Goal: Task Accomplishment & Management: Use online tool/utility

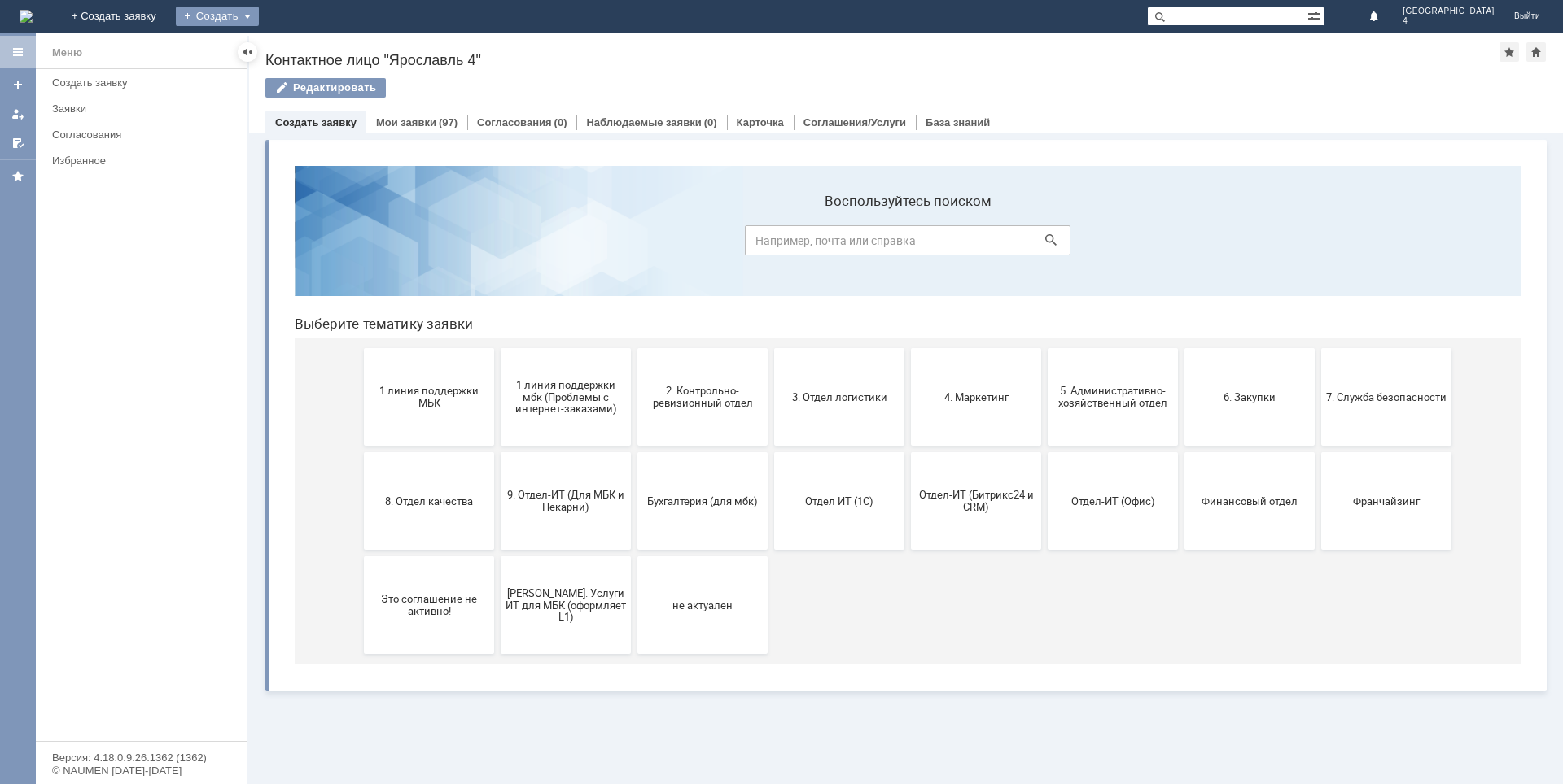
click at [259, 13] on div "Создать" at bounding box center [217, 16] width 83 height 19
click at [303, 48] on link "Заявка" at bounding box center [241, 49] width 124 height 19
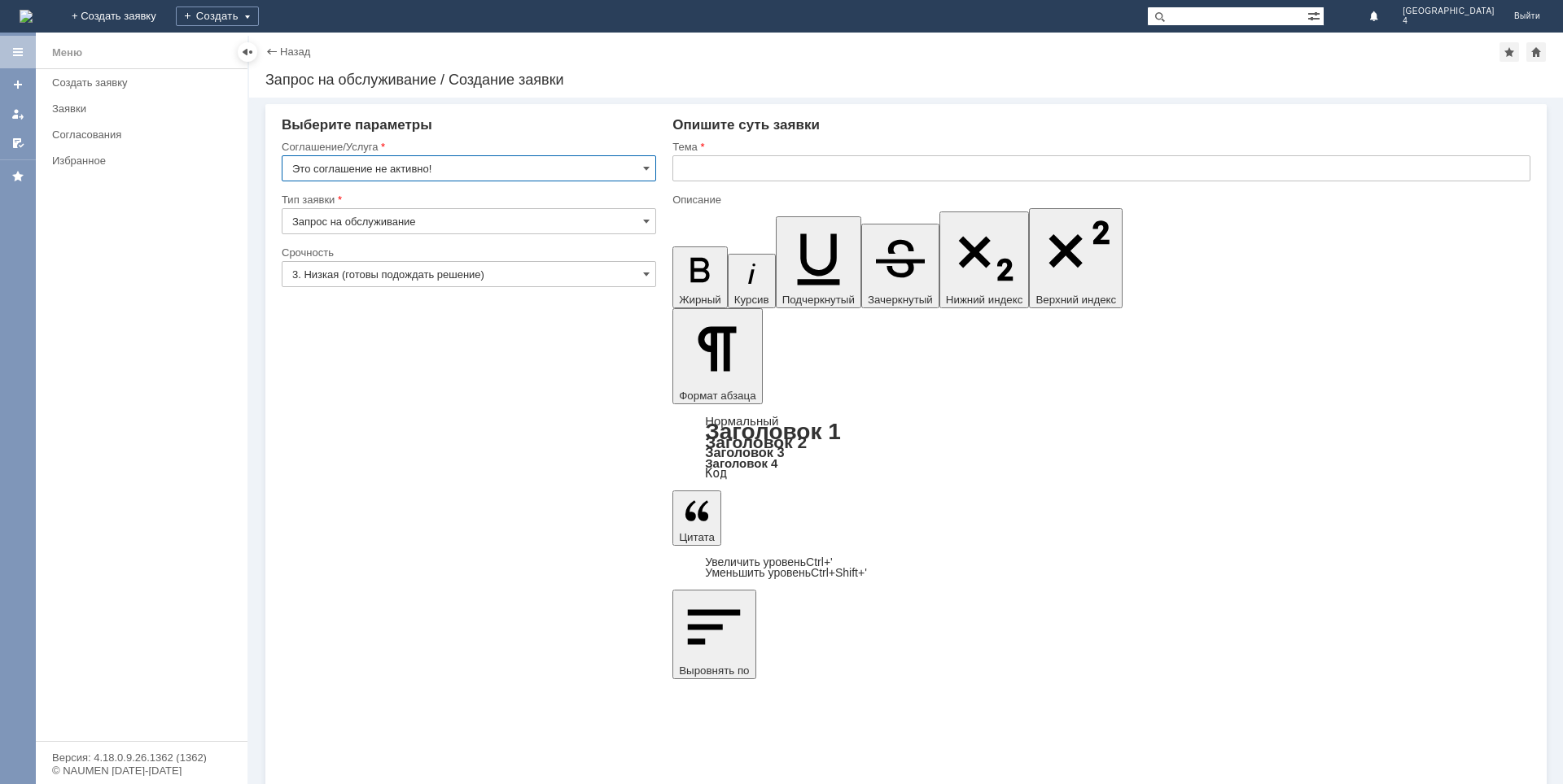
click at [716, 166] on input "text" at bounding box center [1102, 168] width 858 height 26
type input "пакеты"
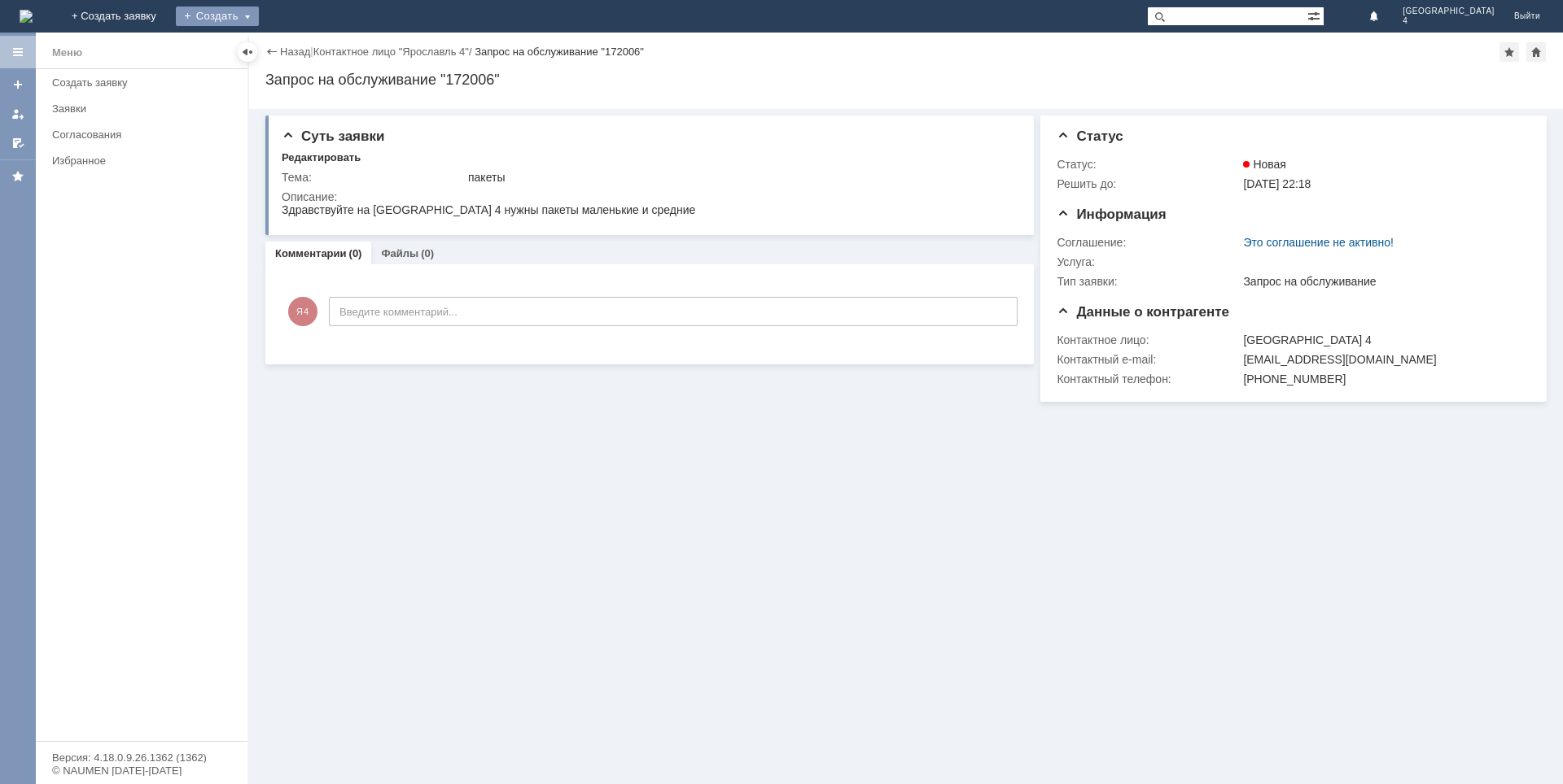
click at [259, 14] on div "Создать" at bounding box center [217, 16] width 83 height 19
click at [303, 46] on link "Заявка" at bounding box center [241, 49] width 124 height 19
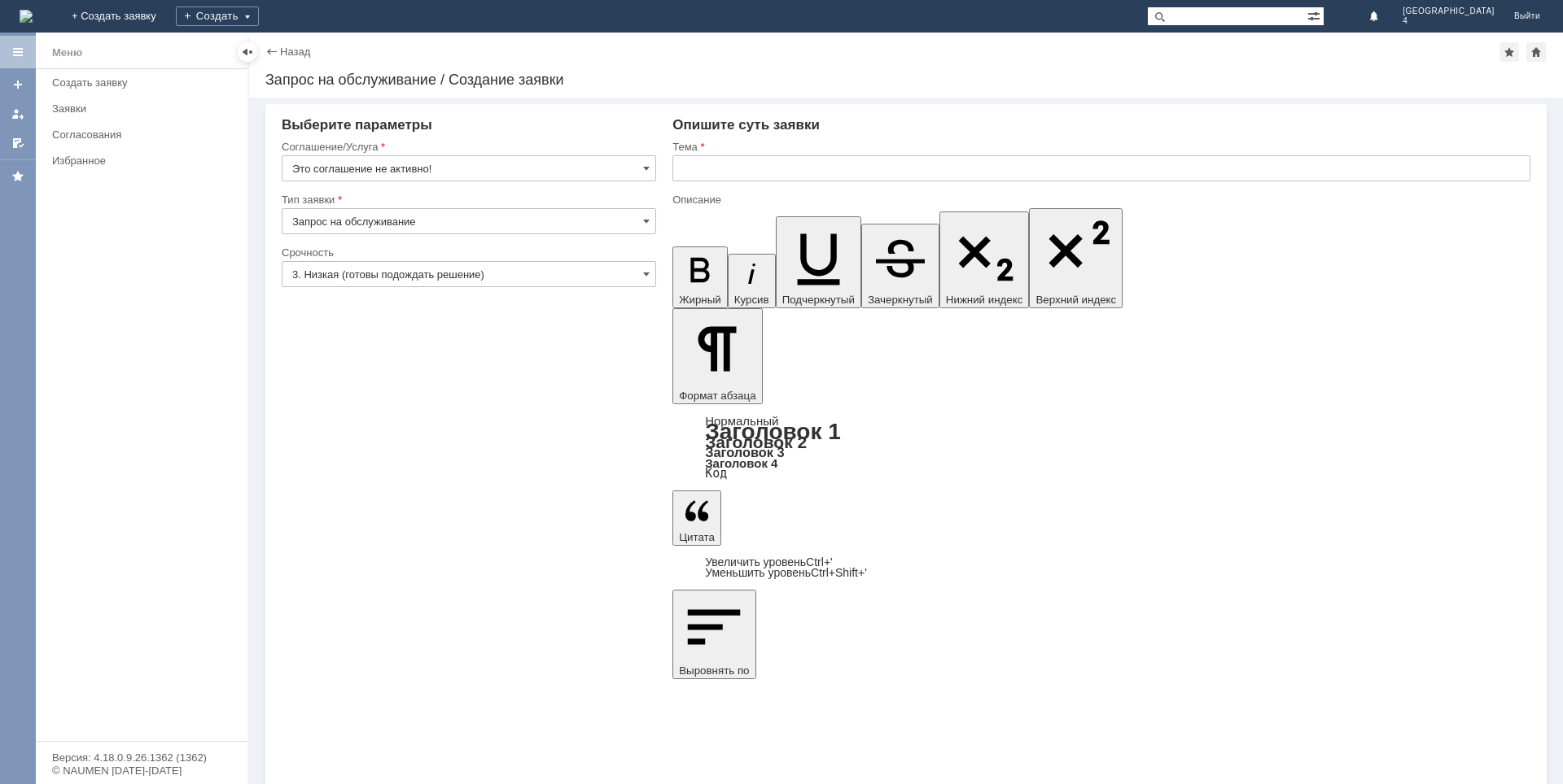
click at [717, 154] on div "Тема" at bounding box center [1102, 148] width 858 height 15
click at [732, 173] on input "text" at bounding box center [1102, 168] width 858 height 26
type input "блоттеры для духов"
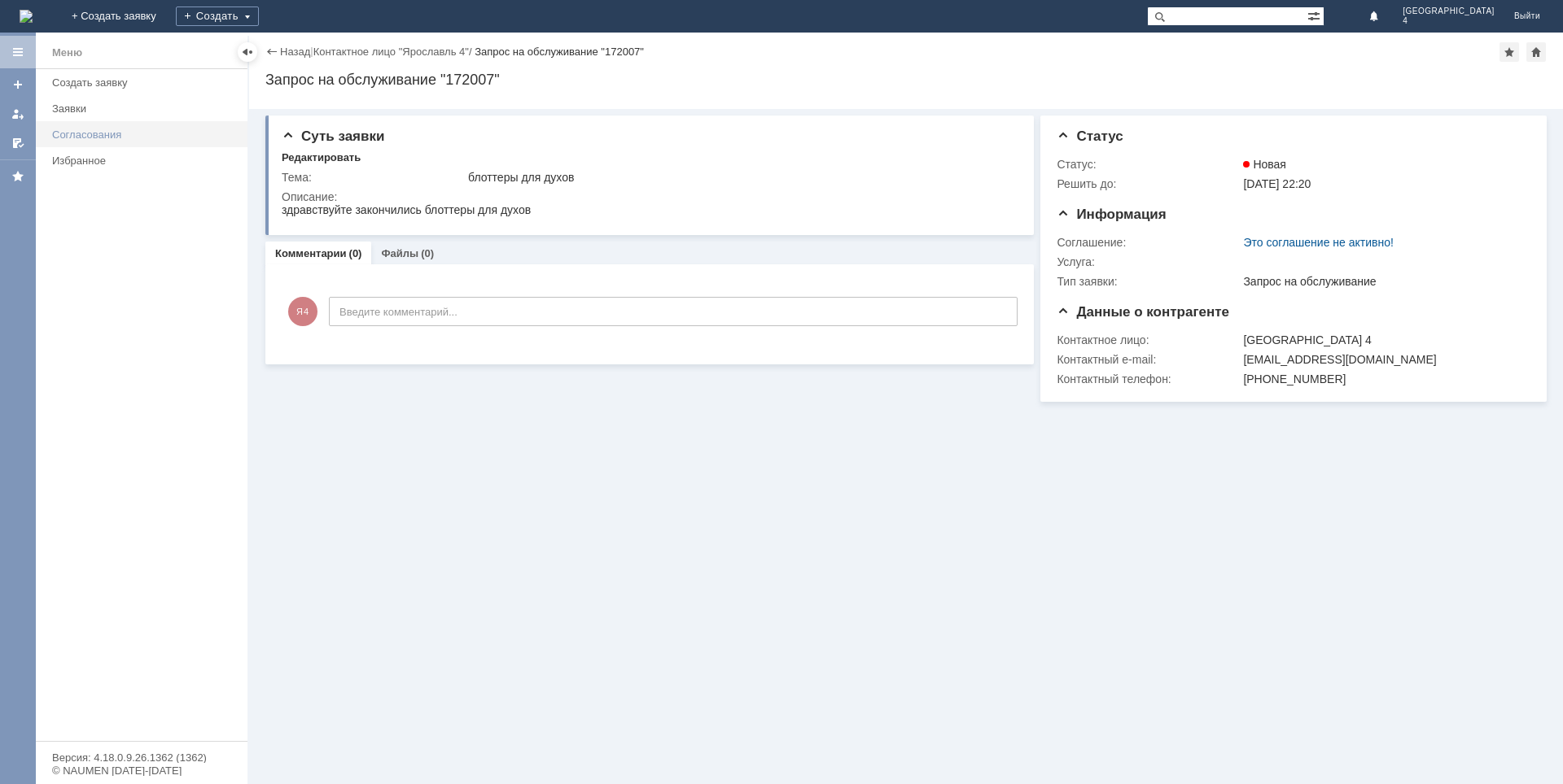
click at [94, 137] on div "Согласования" at bounding box center [144, 134] width 185 height 13
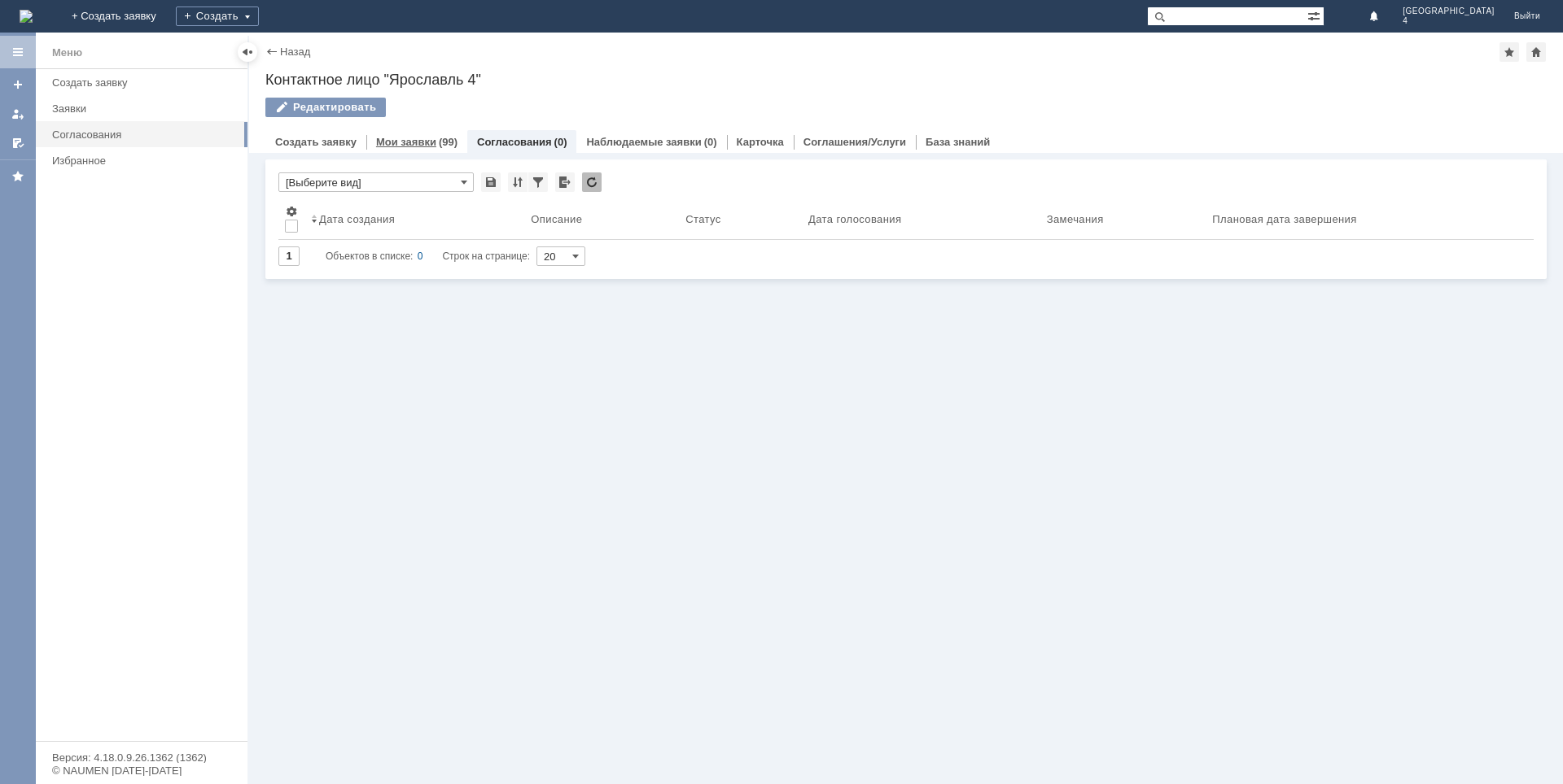
click at [399, 134] on div "Мои заявки (99)" at bounding box center [417, 142] width 101 height 23
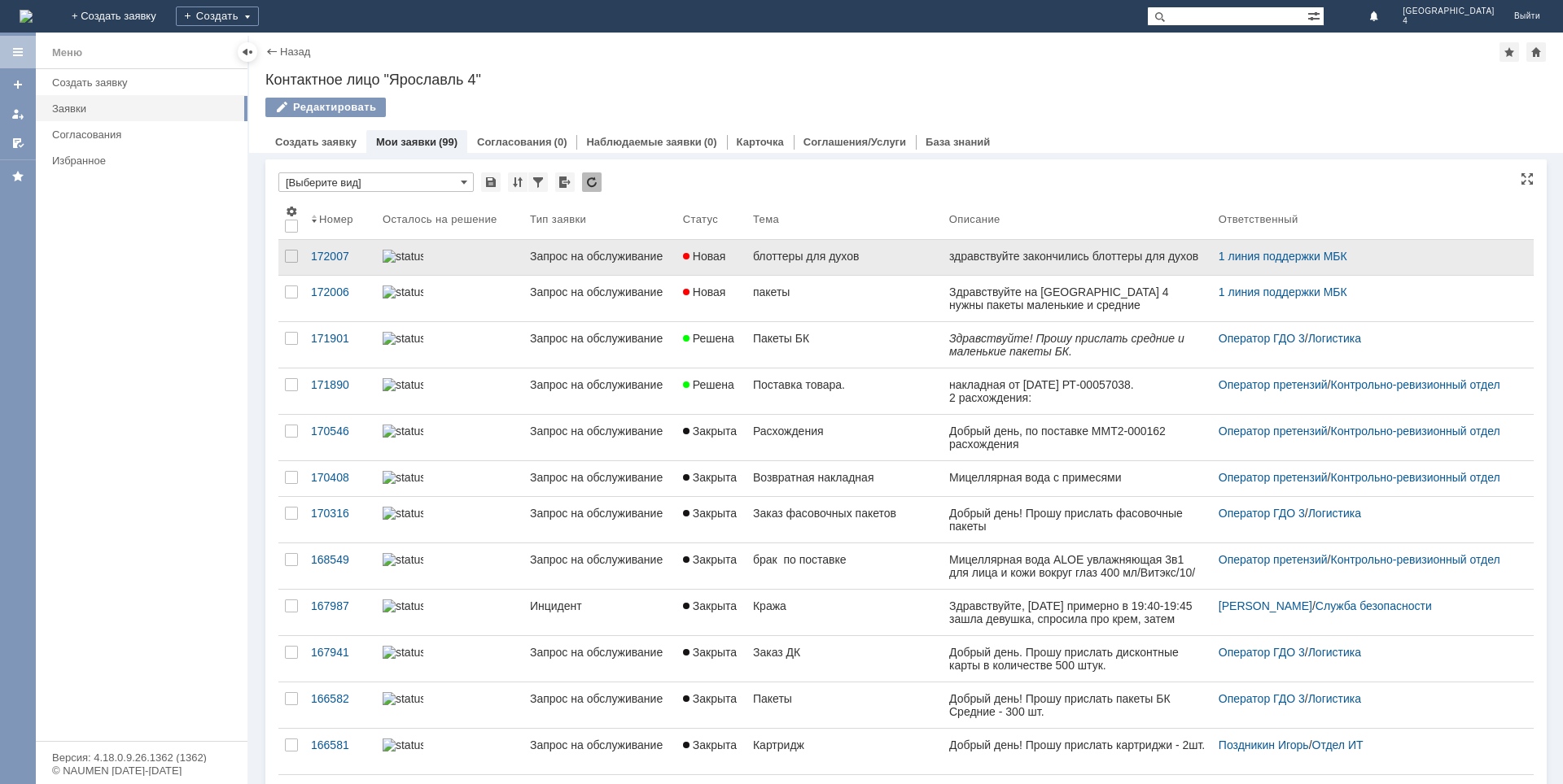
click at [1019, 254] on div "здравствуйте закончились блоттеры для духов" at bounding box center [1073, 257] width 249 height 13
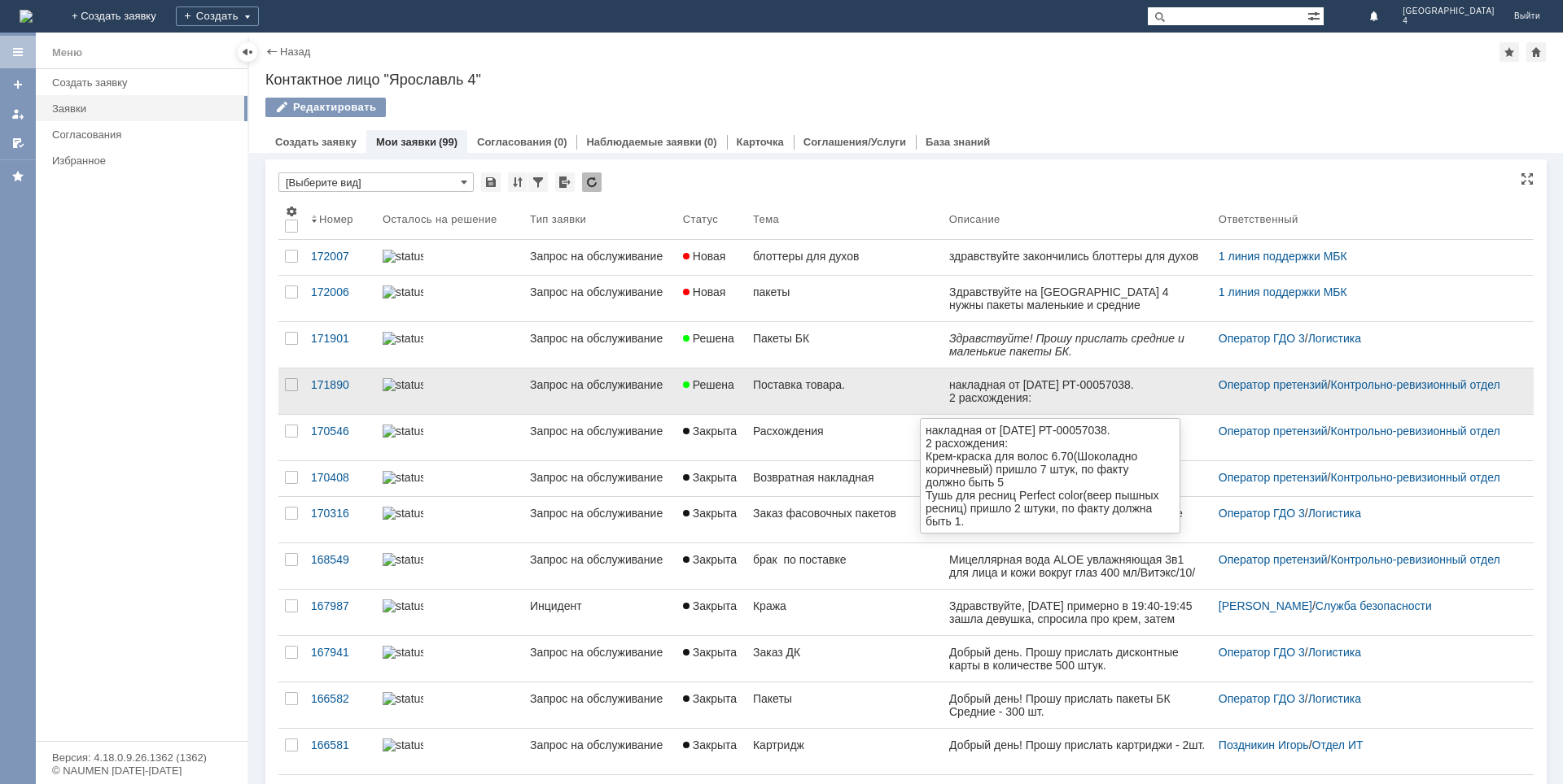
click at [1076, 387] on div "накладная от [DATE] РТ-00057038." at bounding box center [1077, 385] width 257 height 13
click at [1224, 388] on link "Оператор претензий" at bounding box center [1274, 385] width 109 height 13
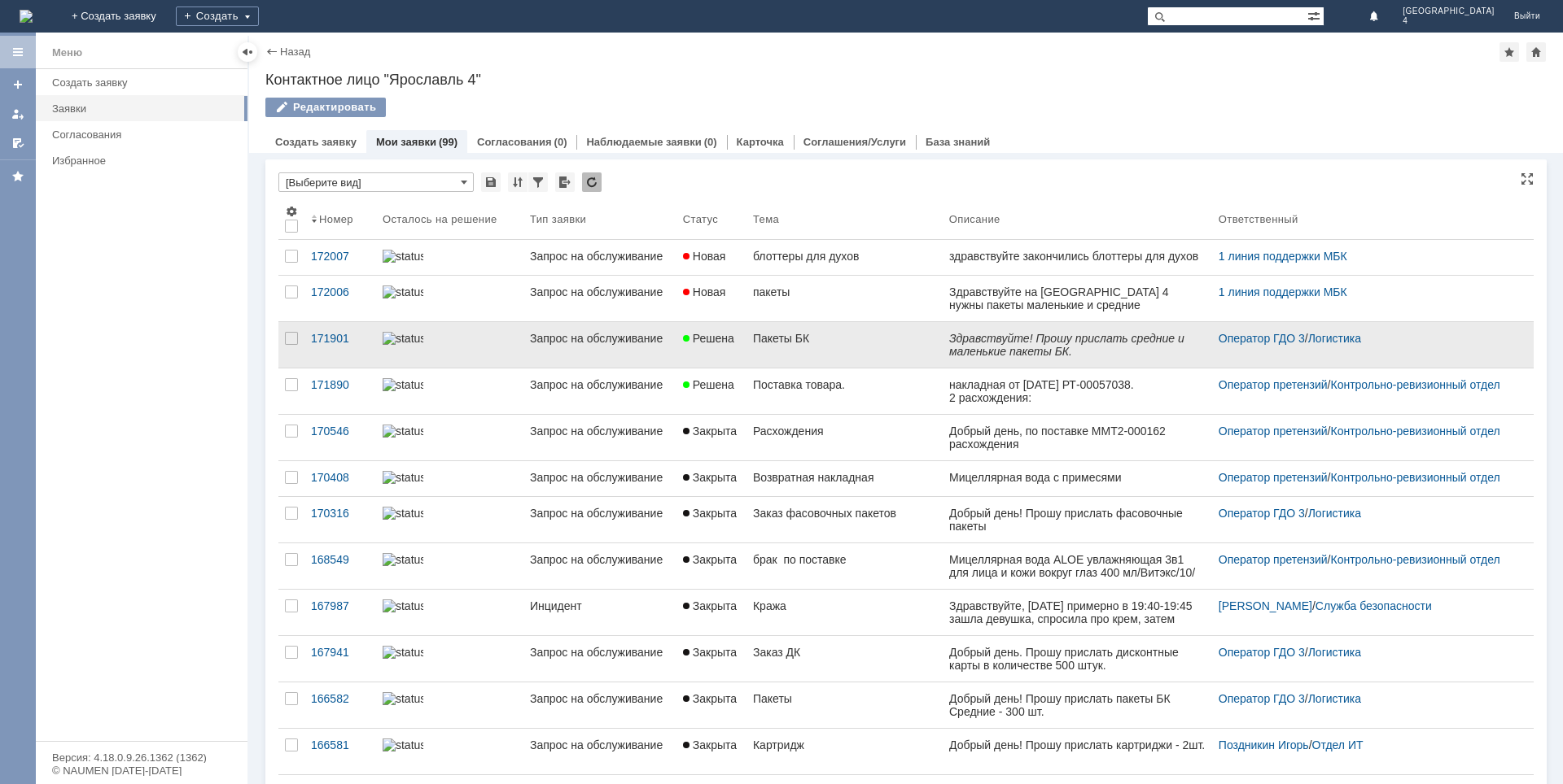
click at [794, 342] on div "Пакеты БК" at bounding box center [845, 339] width 183 height 13
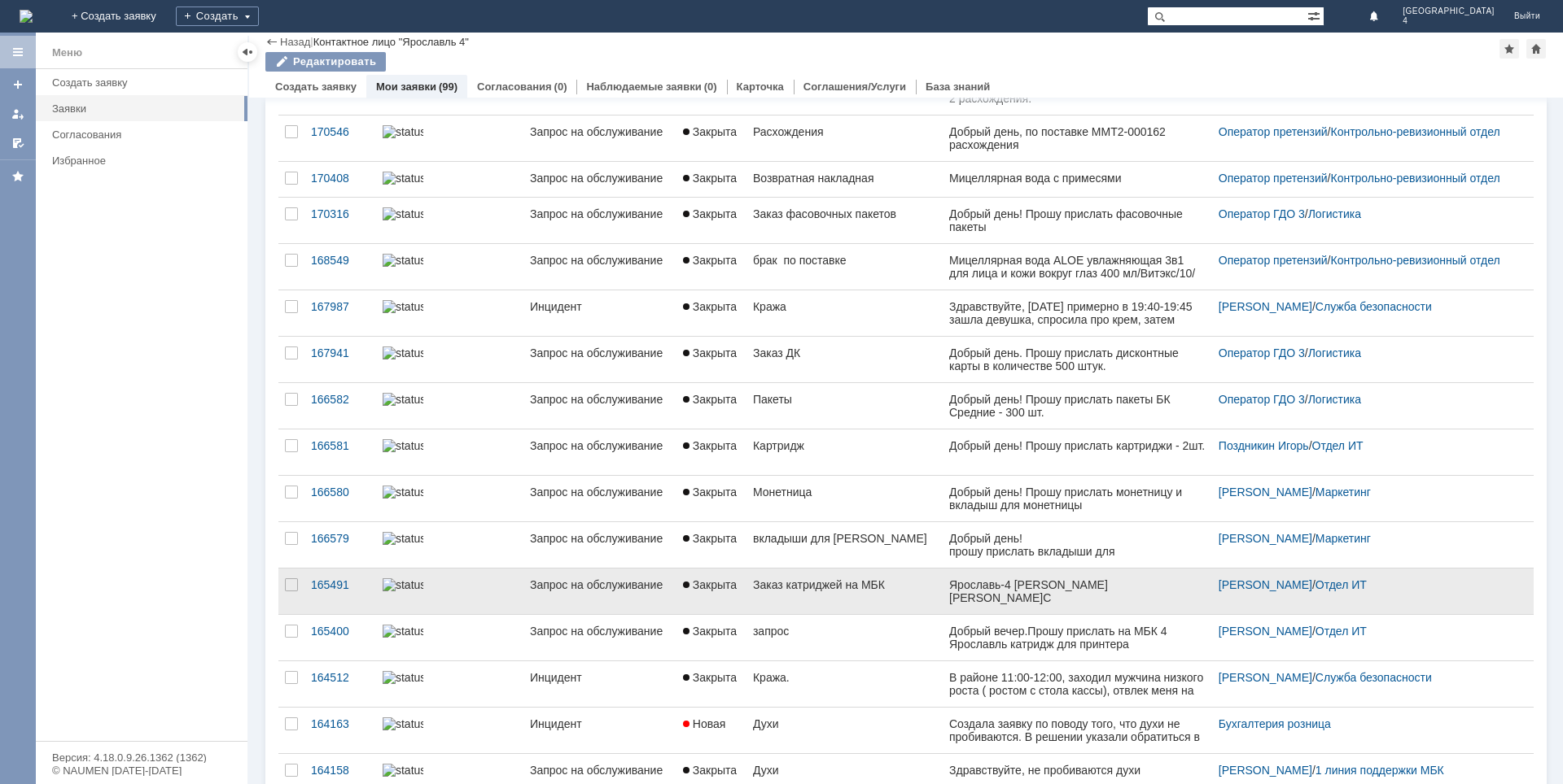
click at [821, 591] on div "Заказ катриджей на МБК" at bounding box center [845, 585] width 183 height 13
